Goal: Task Accomplishment & Management: Complete application form

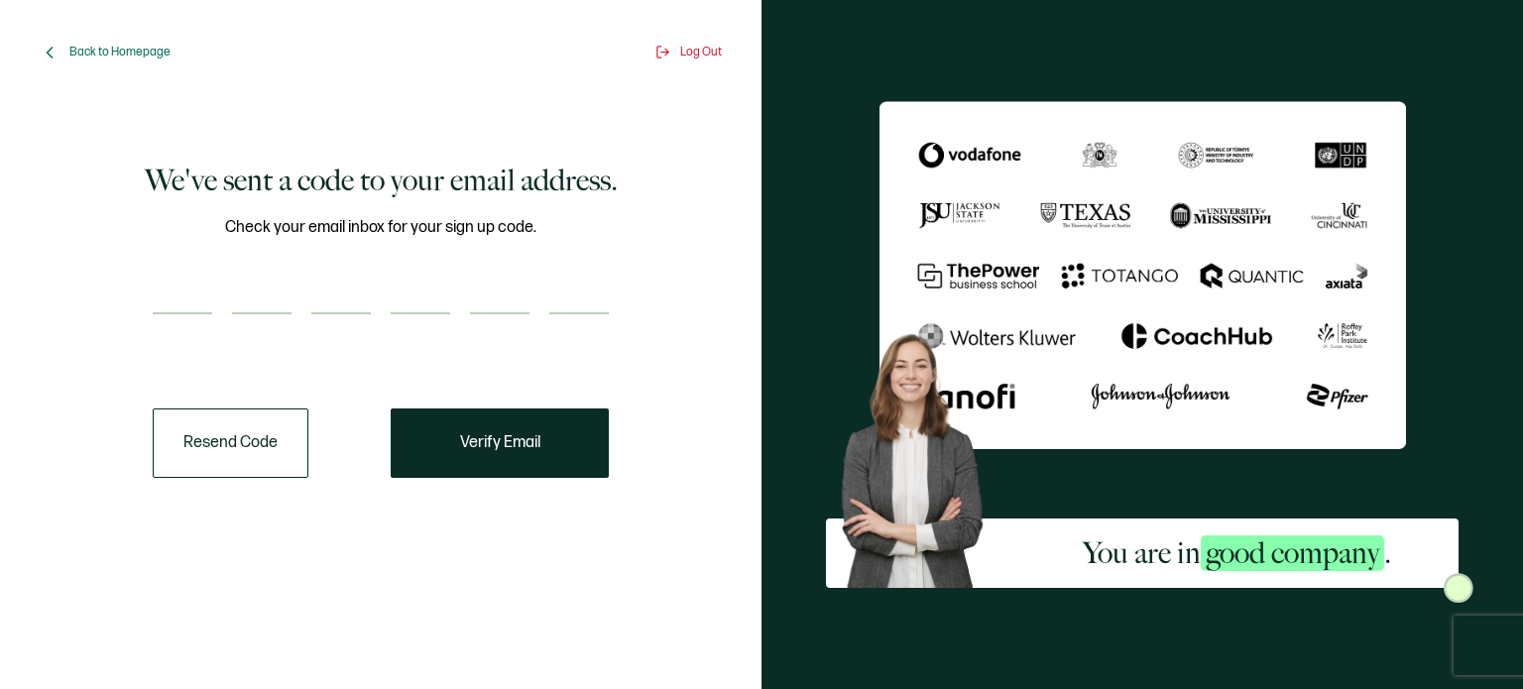
drag, startPoint x: 719, startPoint y: 94, endPoint x: 337, endPoint y: 36, distance: 386.3
click at [163, 290] on input "number" at bounding box center [183, 295] width 60 height 40
type input "6"
type input "9"
type input "5"
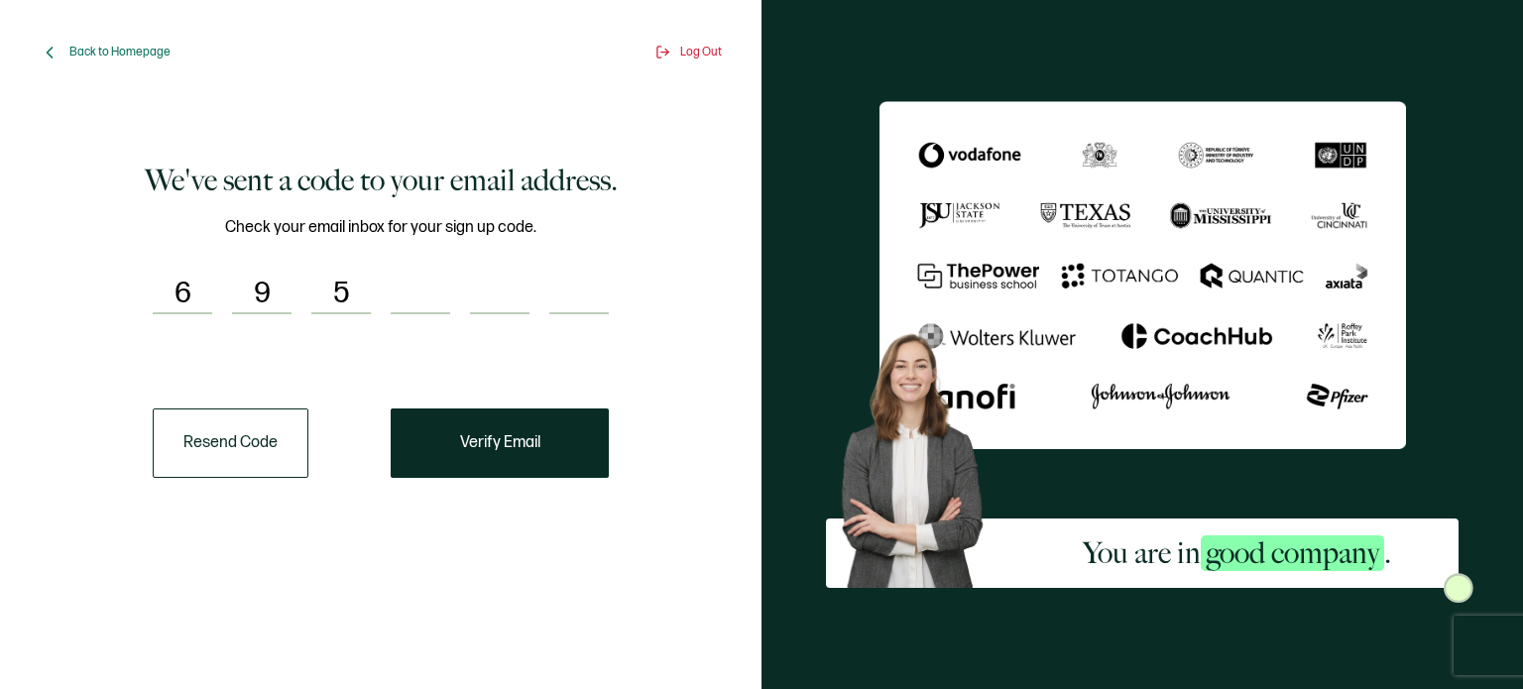
type input "7"
type input "8"
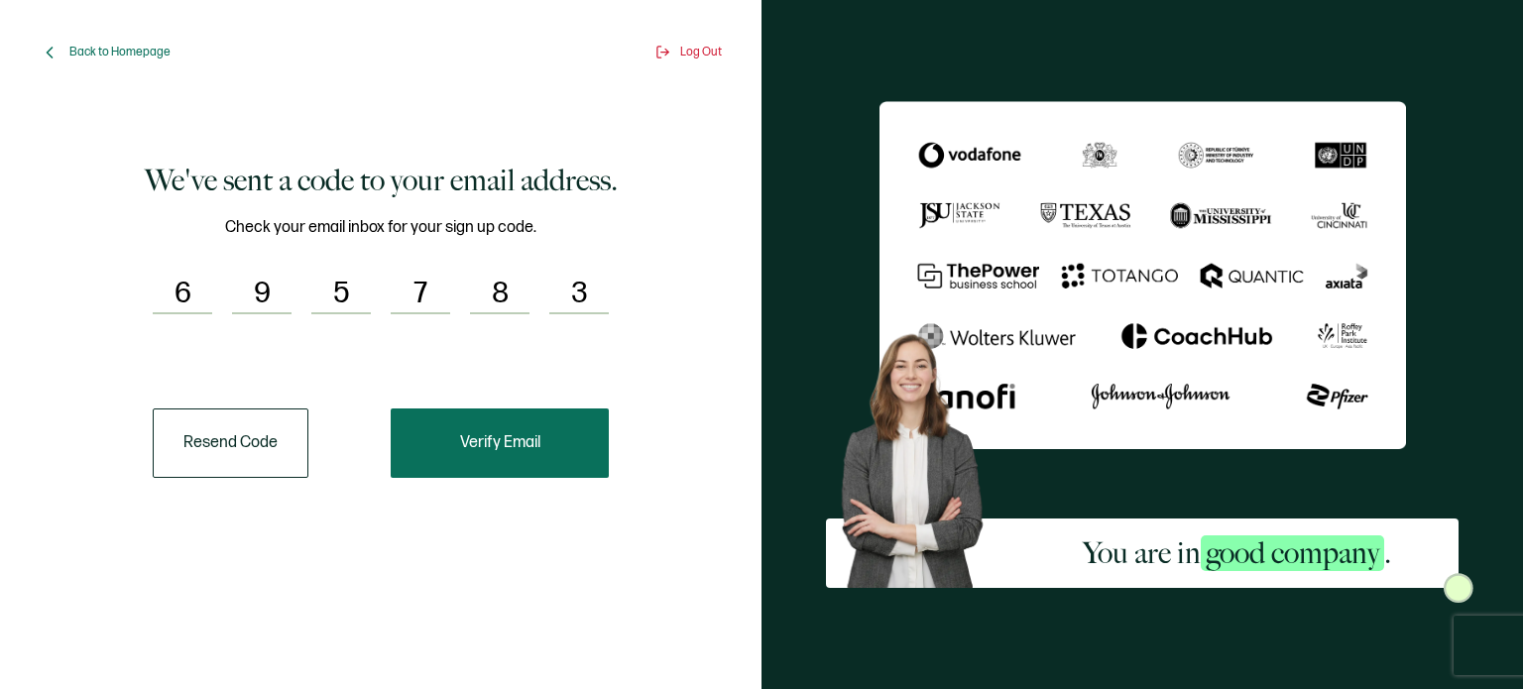
type input "3"
click at [484, 423] on button "Verify Email" at bounding box center [500, 443] width 218 height 69
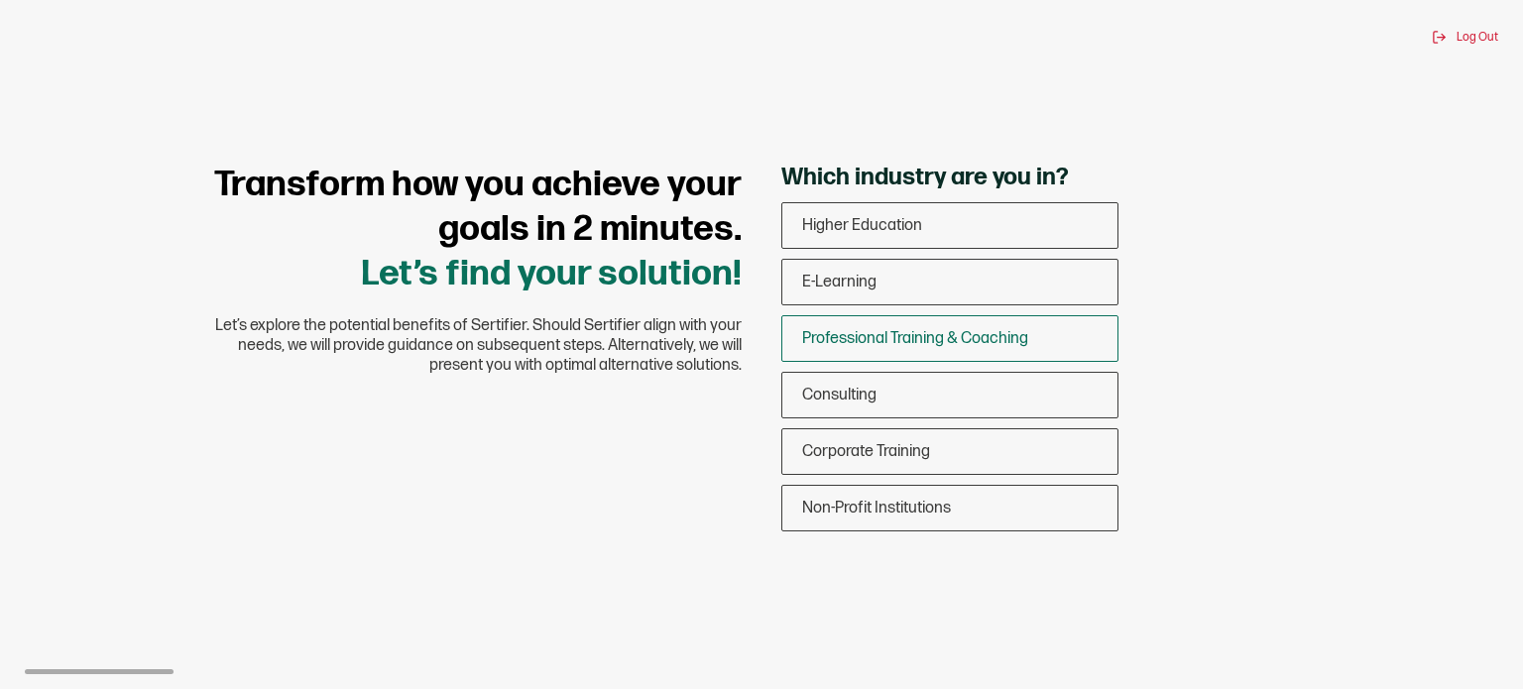
click at [854, 322] on div "Professional Training & Coaching" at bounding box center [950, 338] width 335 height 47
click at [0, 0] on input "Professional Training & Coaching" at bounding box center [0, 0] width 0 height 0
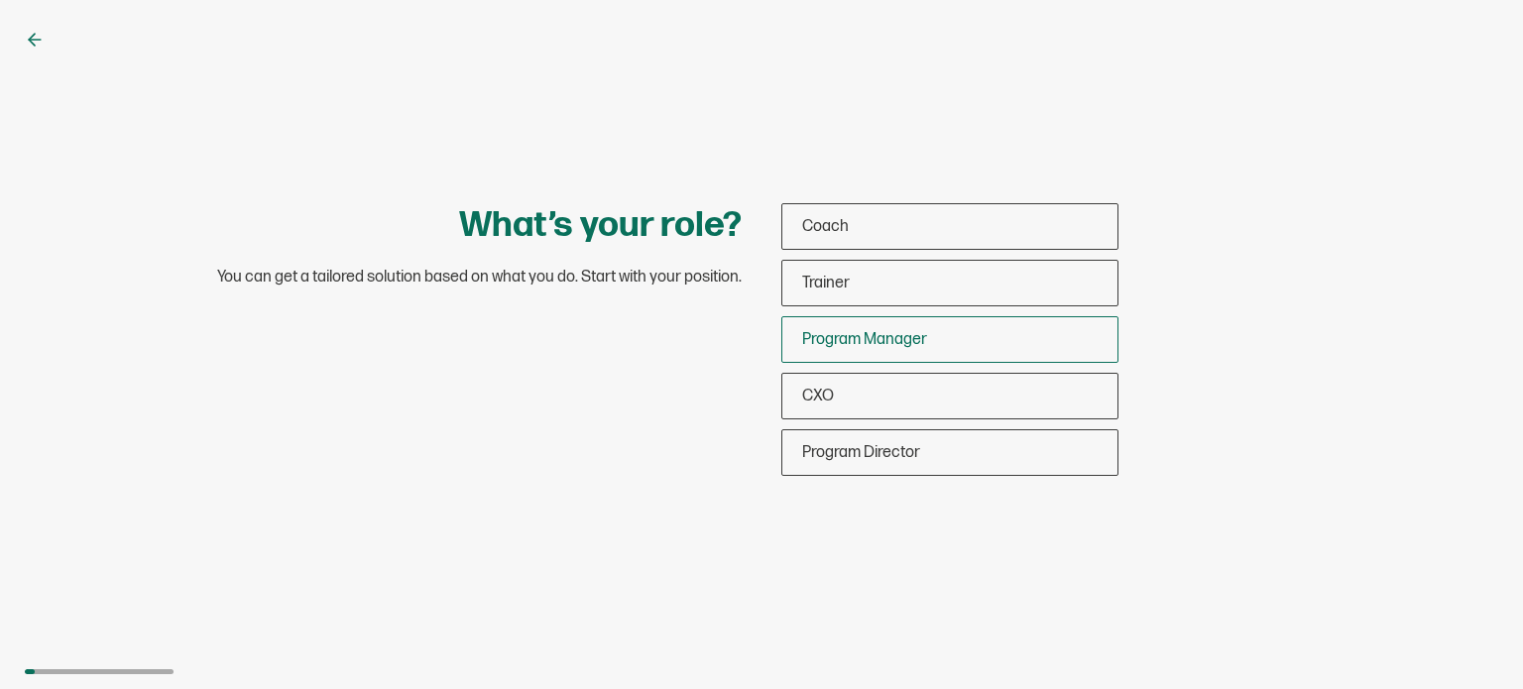
click at [872, 343] on span "Program Manager" at bounding box center [864, 339] width 125 height 19
click at [0, 0] on input "Program Manager" at bounding box center [0, 0] width 0 height 0
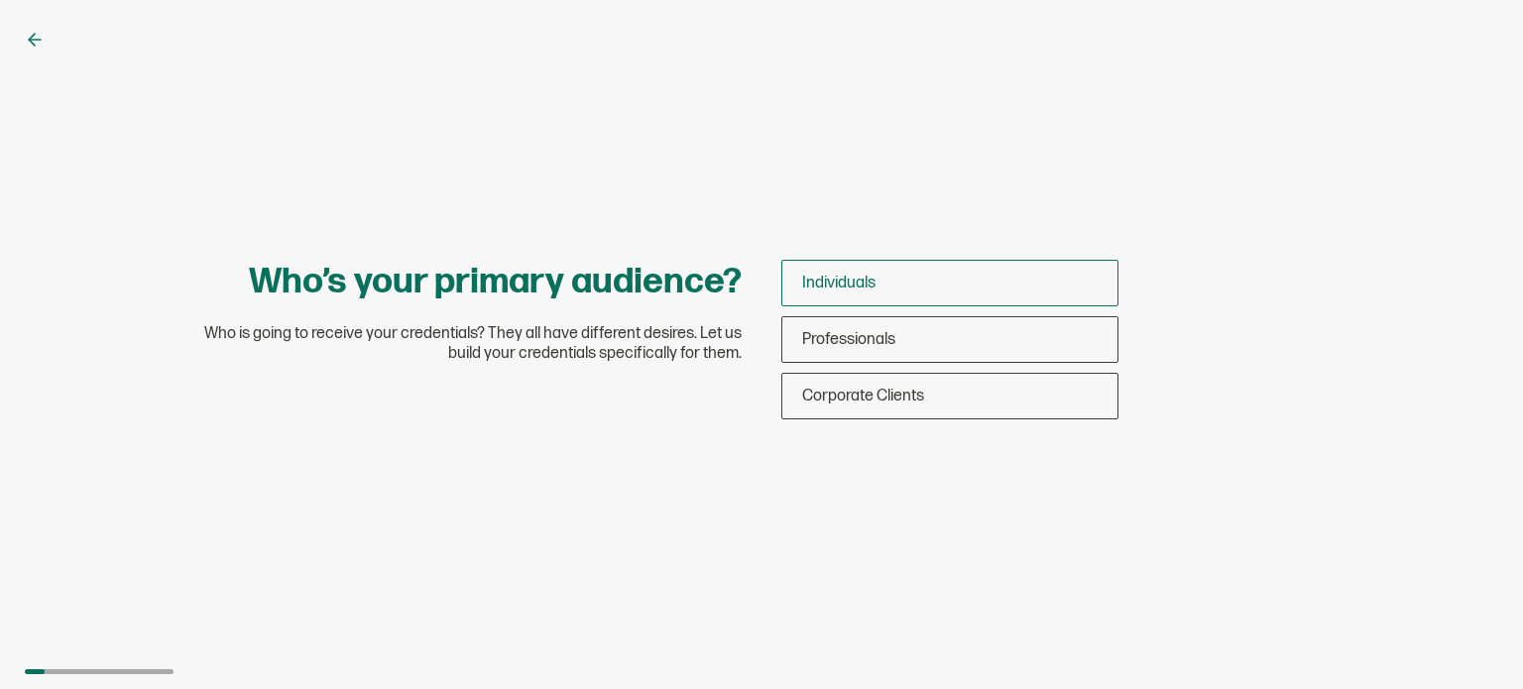
click at [864, 282] on span "Individuals" at bounding box center [838, 283] width 73 height 19
click at [0, 0] on input "Individuals" at bounding box center [0, 0] width 0 height 0
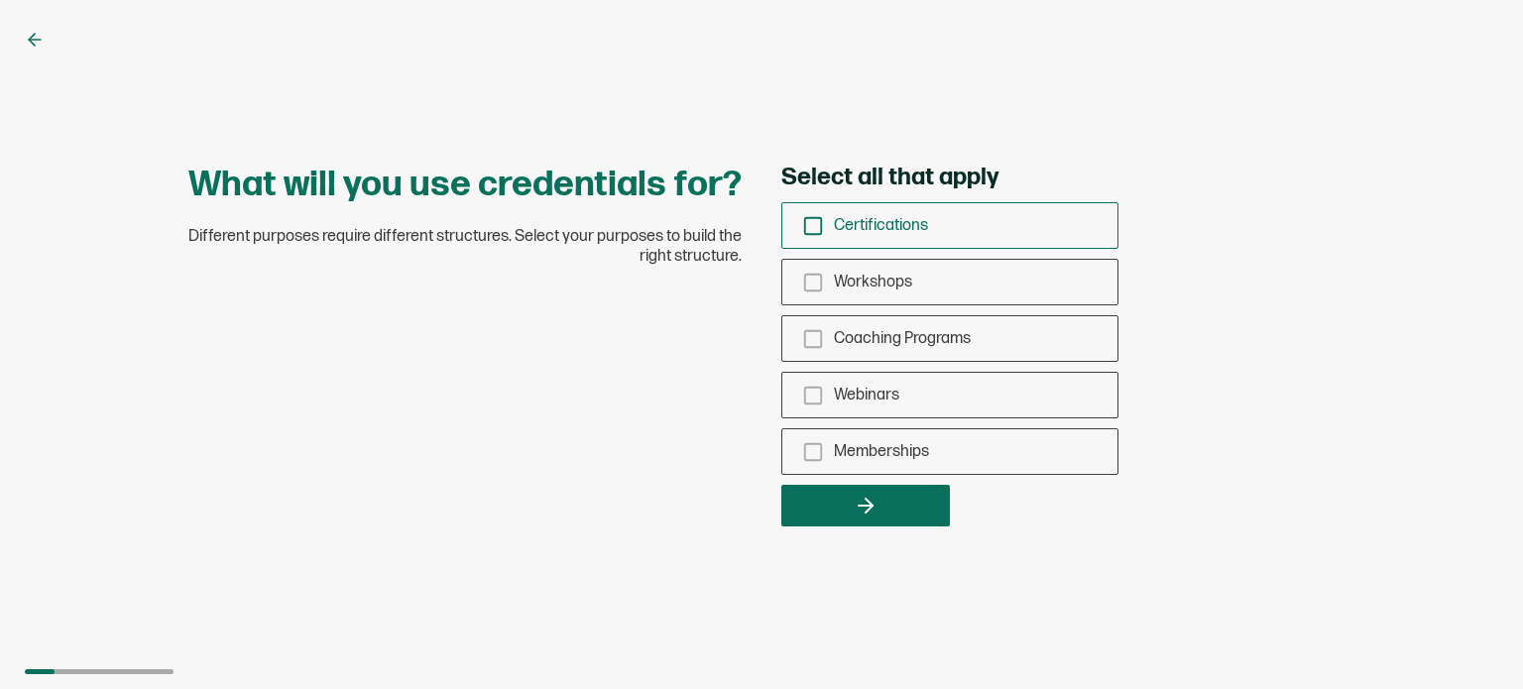
click at [809, 221] on icon "checkbox-group" at bounding box center [813, 226] width 22 height 22
click at [0, 0] on input "Certifications" at bounding box center [0, 0] width 0 height 0
click at [893, 505] on button "button" at bounding box center [866, 506] width 169 height 42
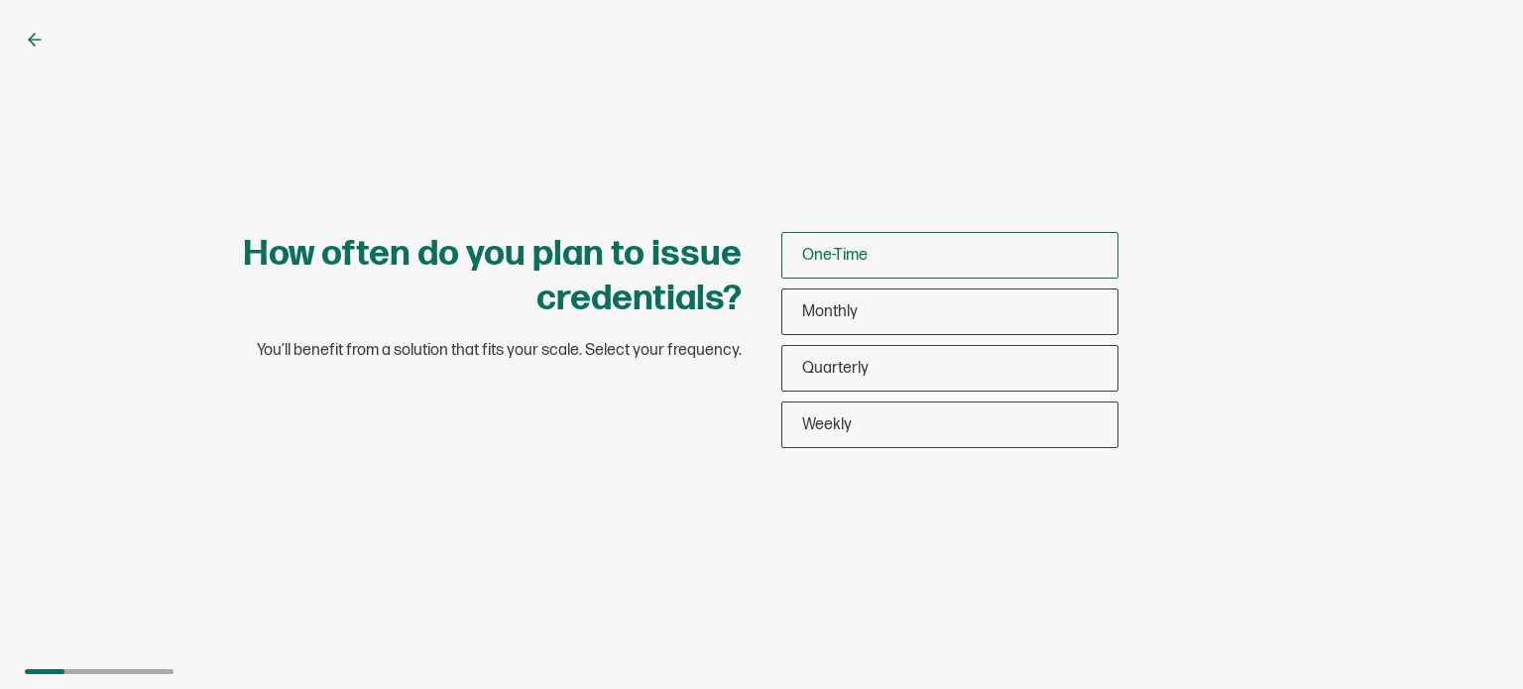
click at [823, 253] on span "One-Time" at bounding box center [834, 255] width 65 height 19
click at [0, 0] on input "One-Time" at bounding box center [0, 0] width 0 height 0
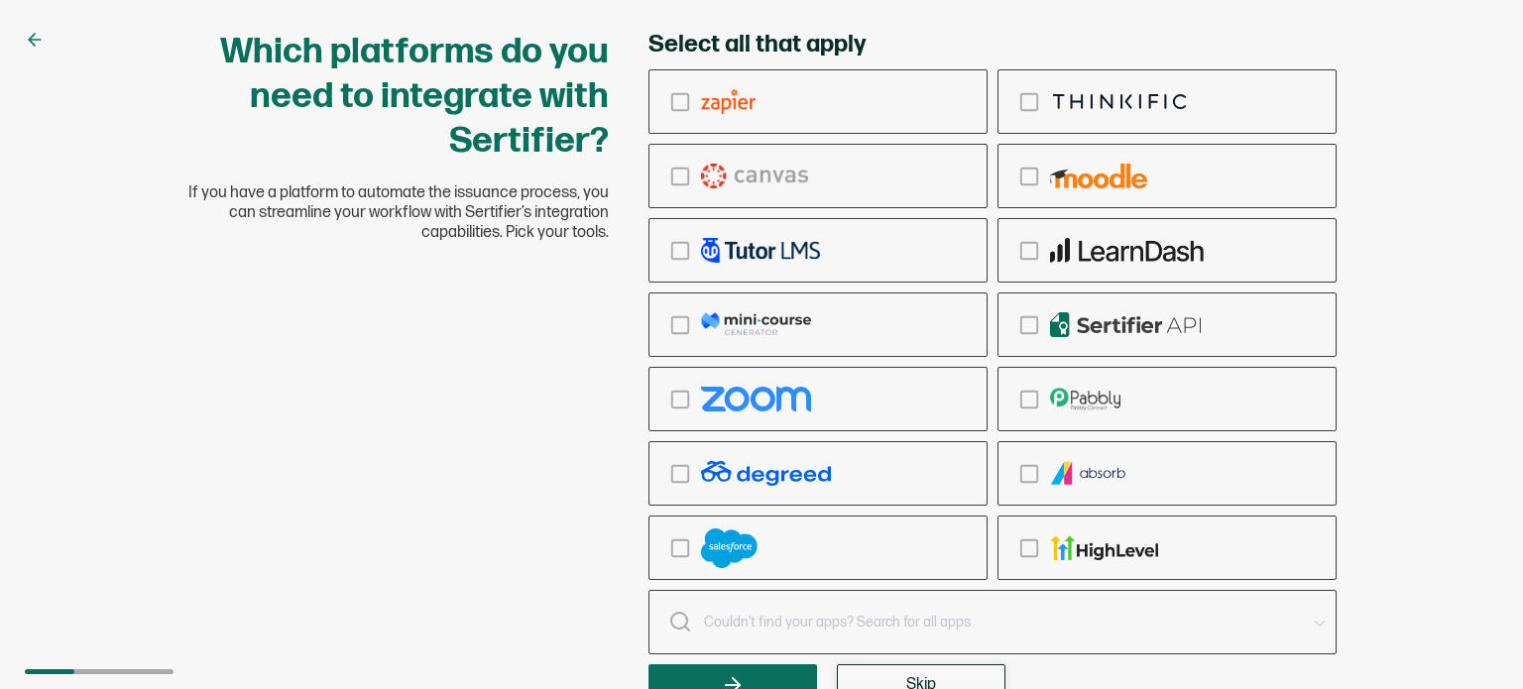
click at [914, 681] on span "Skip" at bounding box center [921, 685] width 30 height 16
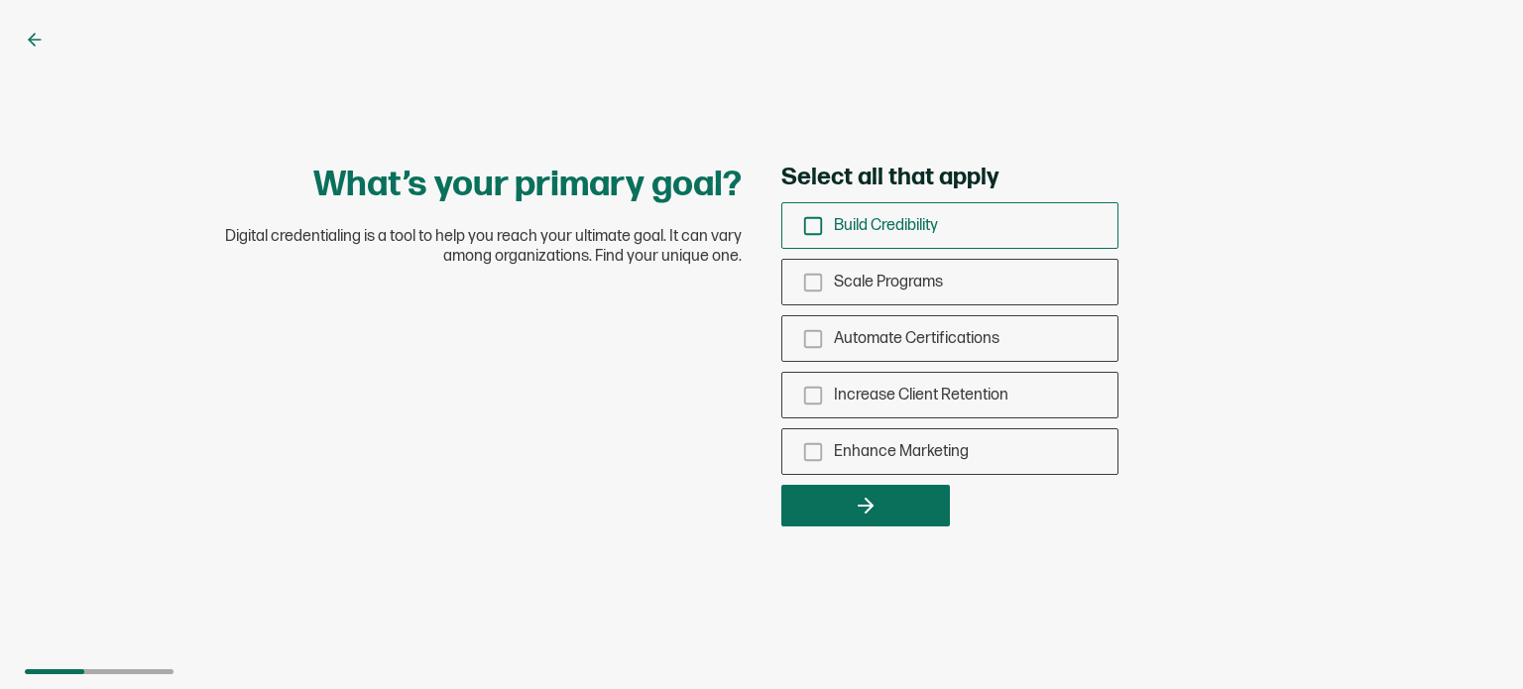
click at [817, 228] on icon "checkbox-group" at bounding box center [813, 226] width 22 height 22
click at [0, 0] on input "Build Credibility" at bounding box center [0, 0] width 0 height 0
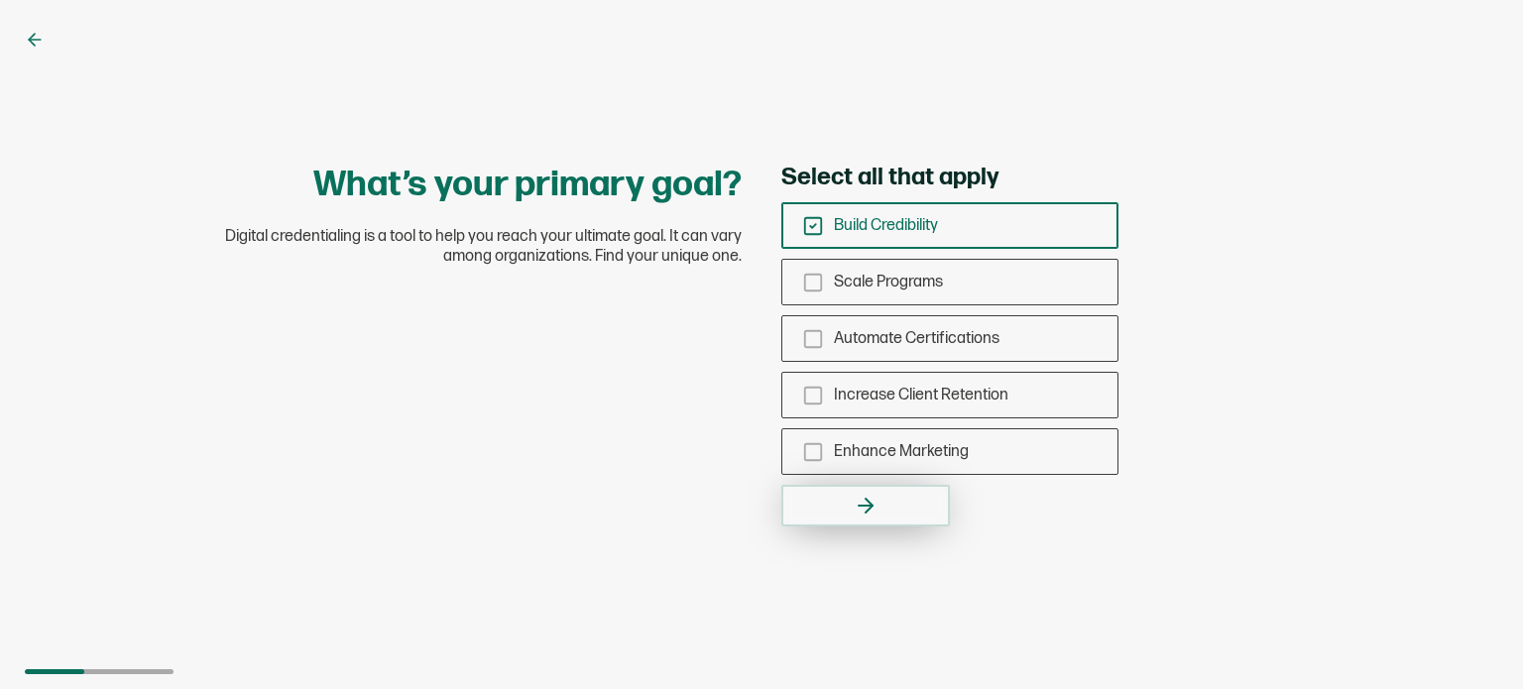
click at [877, 507] on icon "button" at bounding box center [866, 506] width 24 height 24
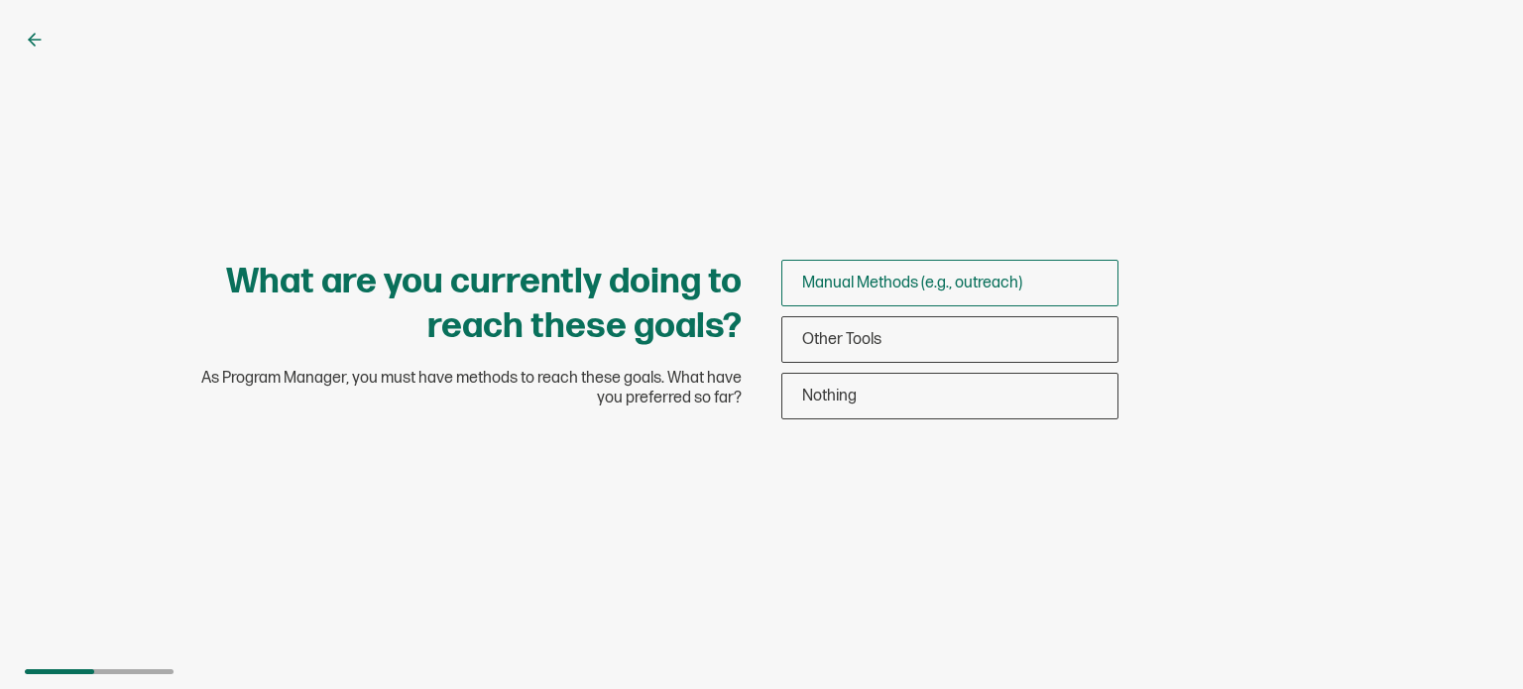
click at [893, 285] on span "Manual Methods (e.g., outreach)" at bounding box center [912, 283] width 220 height 19
click at [0, 0] on input "Manual Methods (e.g., outreach)" at bounding box center [0, 0] width 0 height 0
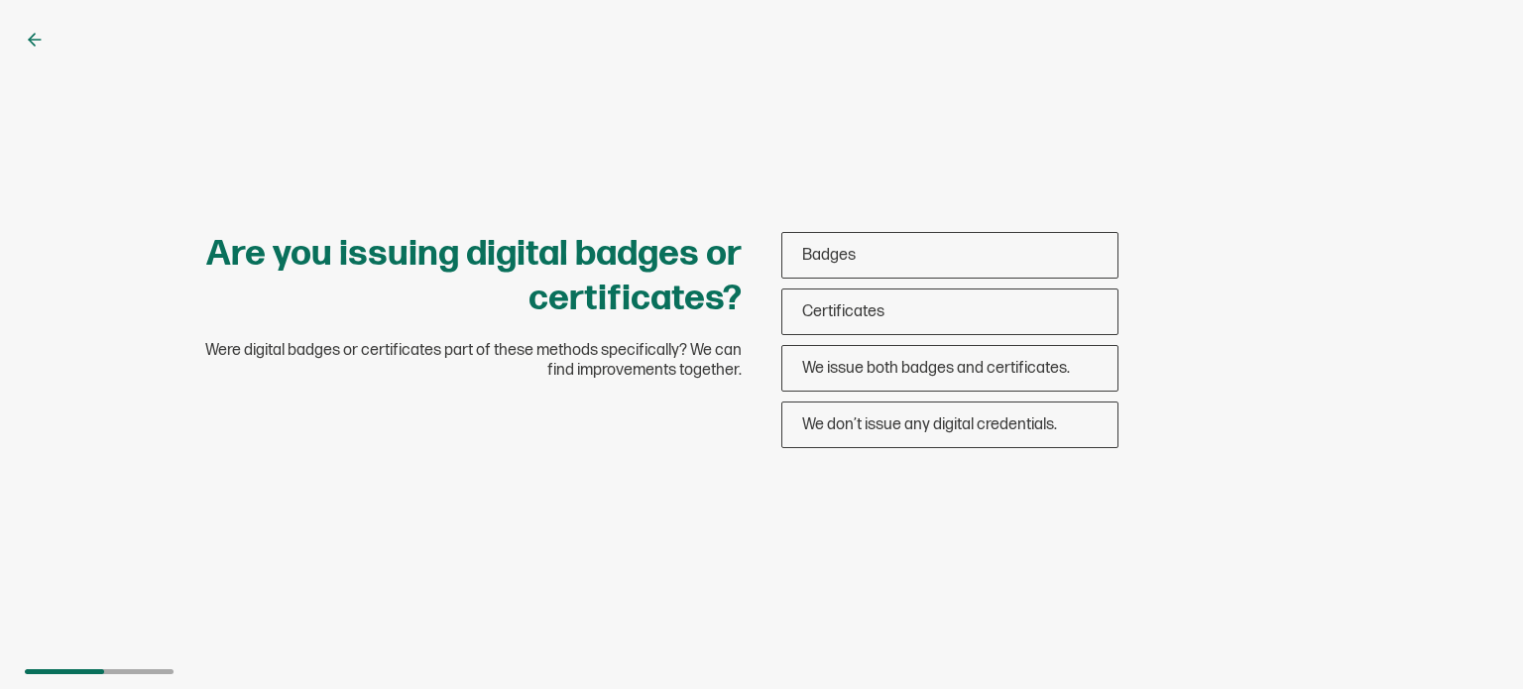
click at [896, 285] on div "Badges Certificates We issue both badges and certificates. We don’t issue any d…" at bounding box center [950, 340] width 337 height 216
click at [920, 312] on div "Certificates" at bounding box center [950, 312] width 335 height 47
click at [0, 0] on input "Certificates" at bounding box center [0, 0] width 0 height 0
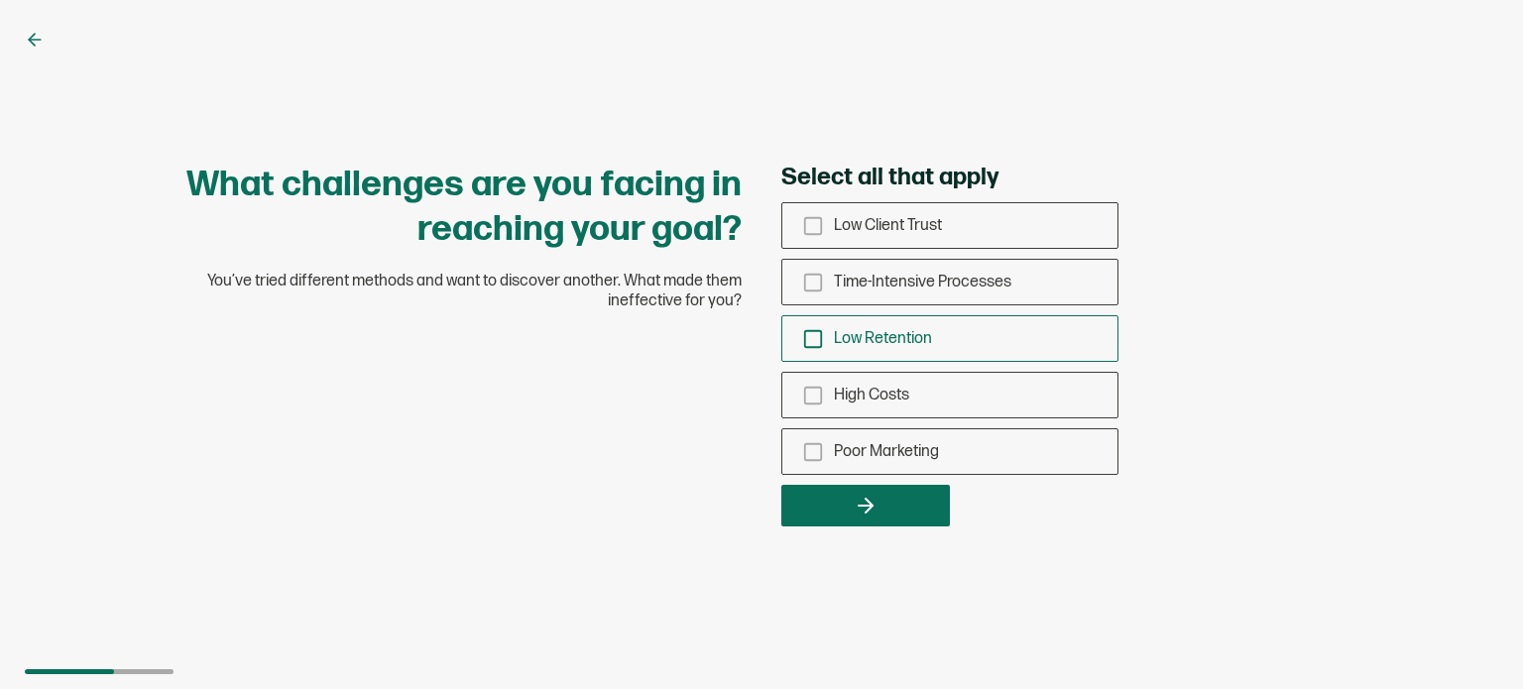
click at [810, 337] on icon "checkbox-group" at bounding box center [813, 339] width 22 height 22
click at [0, 0] on input "Low Retention" at bounding box center [0, 0] width 0 height 0
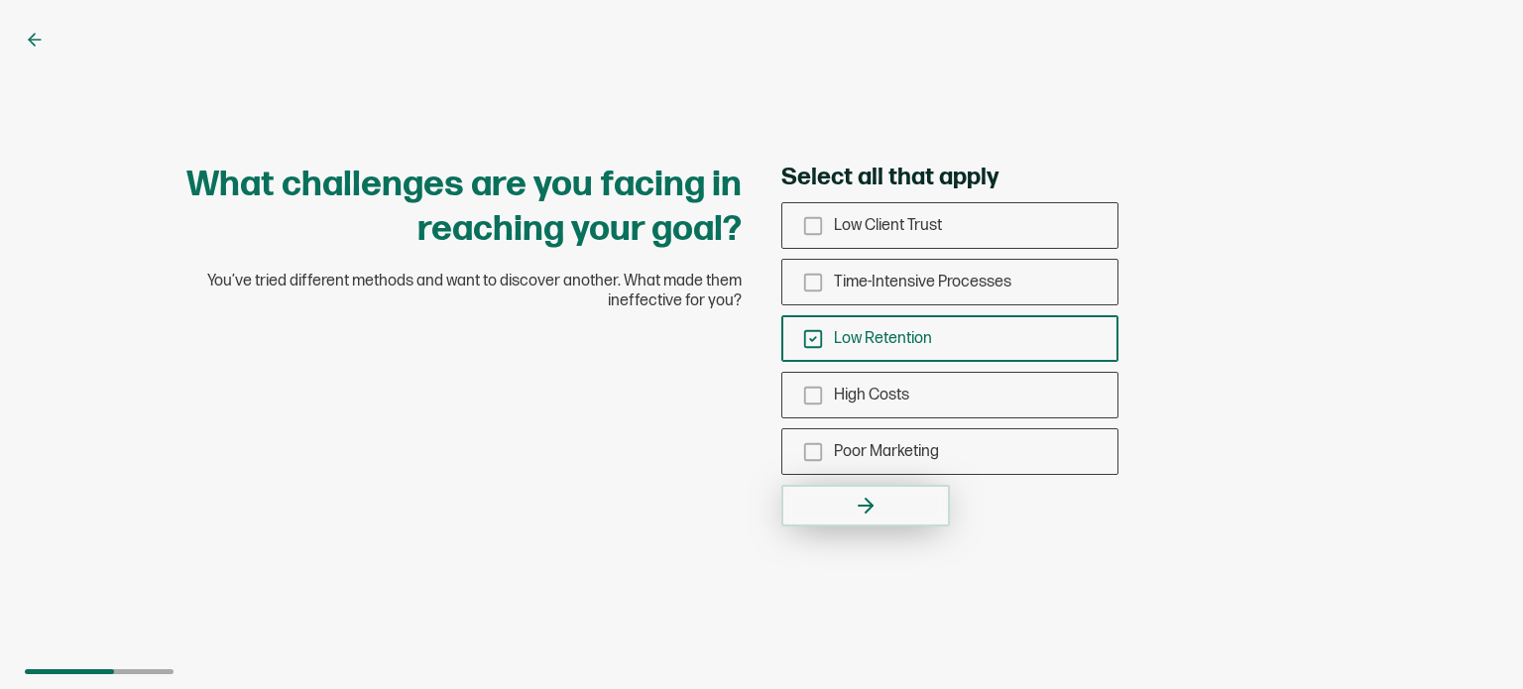
click at [849, 494] on button "button" at bounding box center [866, 506] width 169 height 42
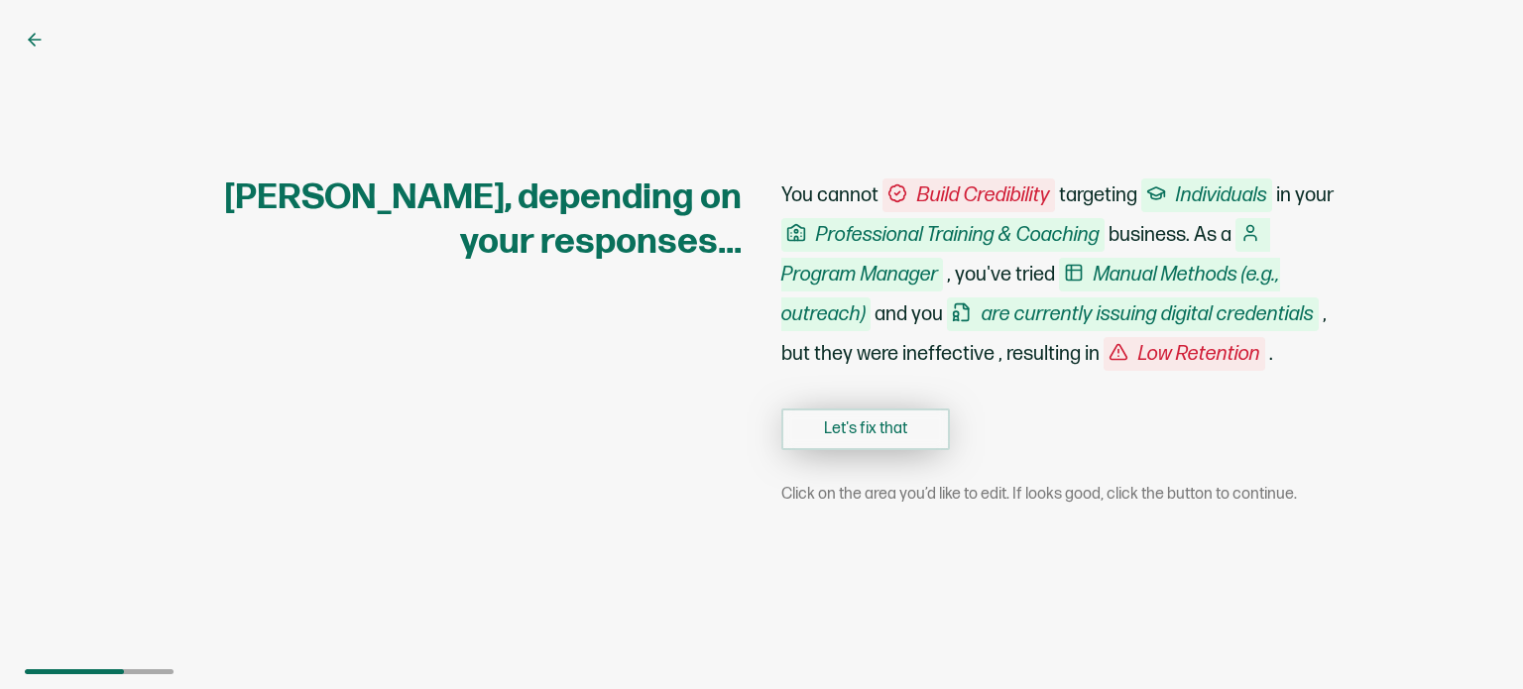
click at [878, 408] on div "You cannot Build Credibility targeting Individuals in your Professional Trainin…" at bounding box center [1059, 340] width 555 height 329
click at [884, 430] on button "Let's fix that" at bounding box center [866, 430] width 169 height 42
